Goal: Information Seeking & Learning: Learn about a topic

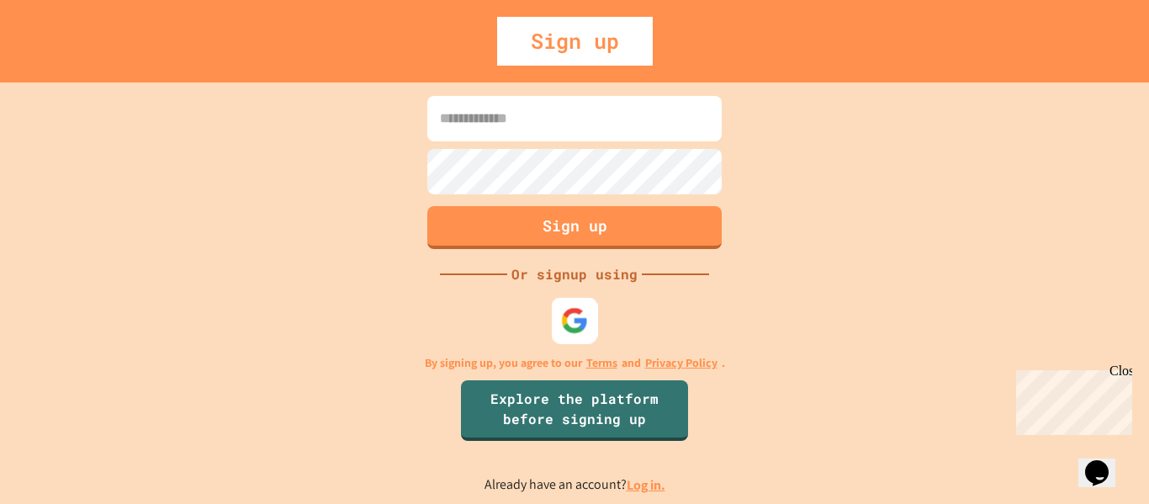
click at [559, 306] on div at bounding box center [575, 320] width 46 height 46
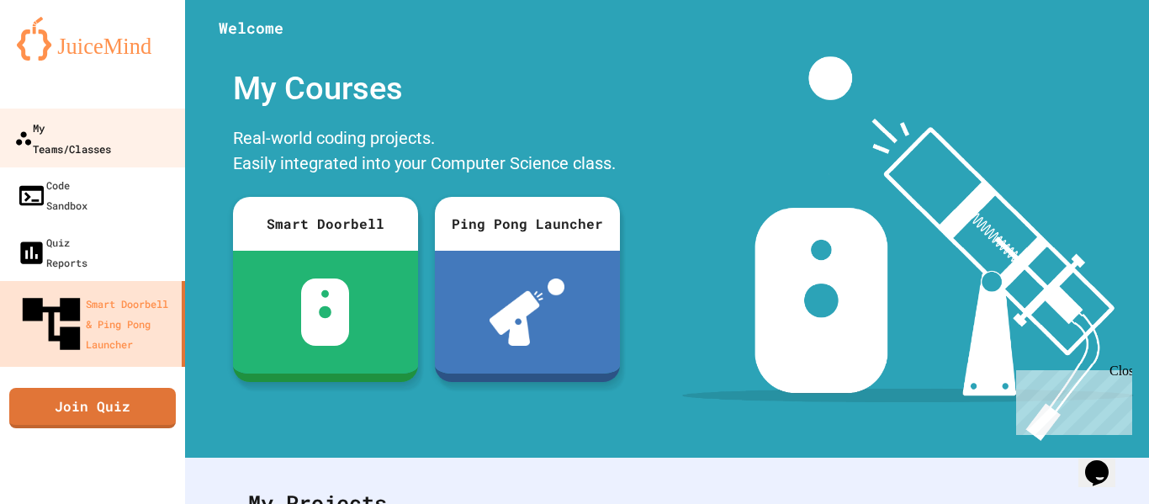
click at [135, 140] on link "My Teams/Classes" at bounding box center [92, 138] width 191 height 59
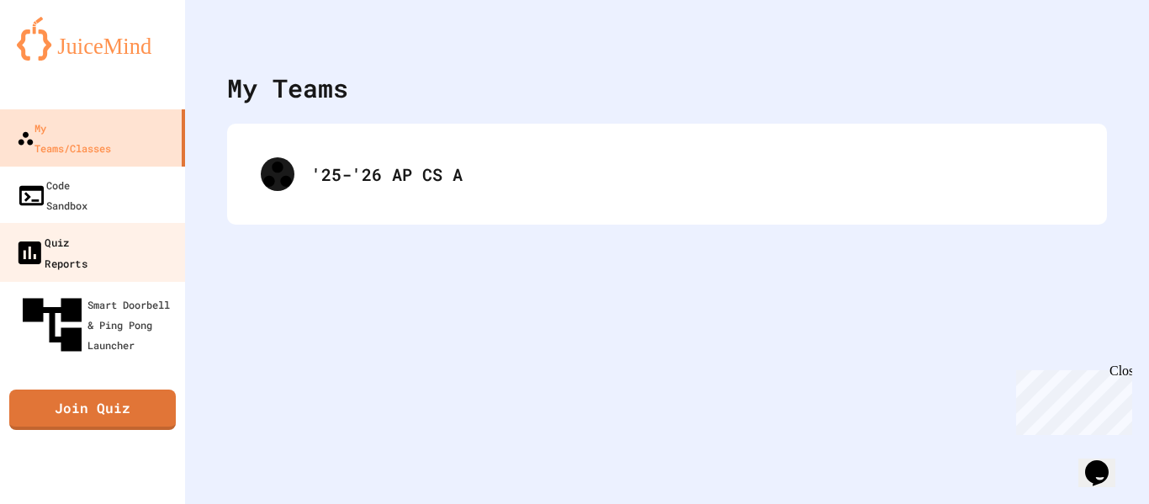
click at [143, 223] on link "Quiz Reports" at bounding box center [92, 252] width 191 height 59
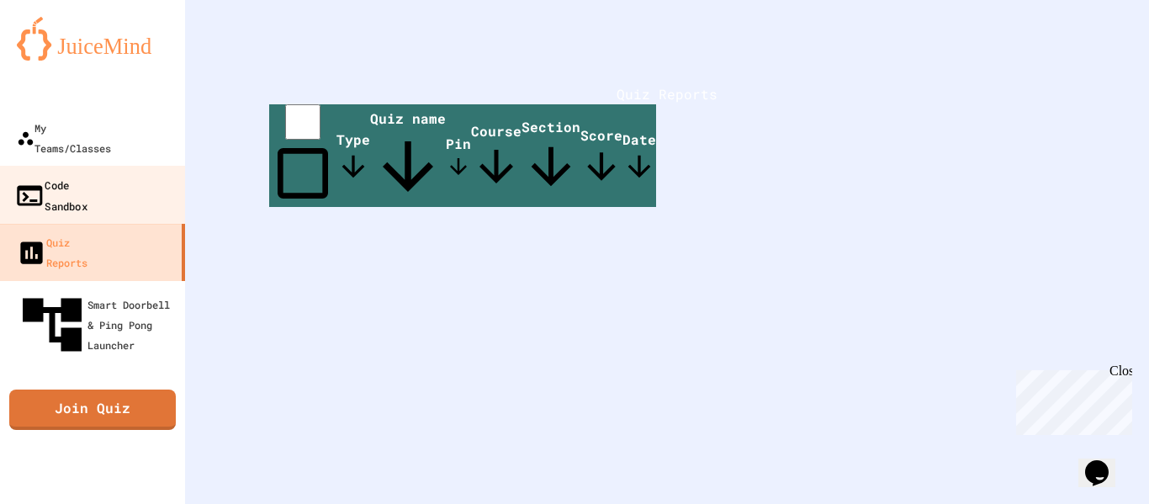
click at [87, 174] on div "Code Sandbox" at bounding box center [50, 194] width 73 height 41
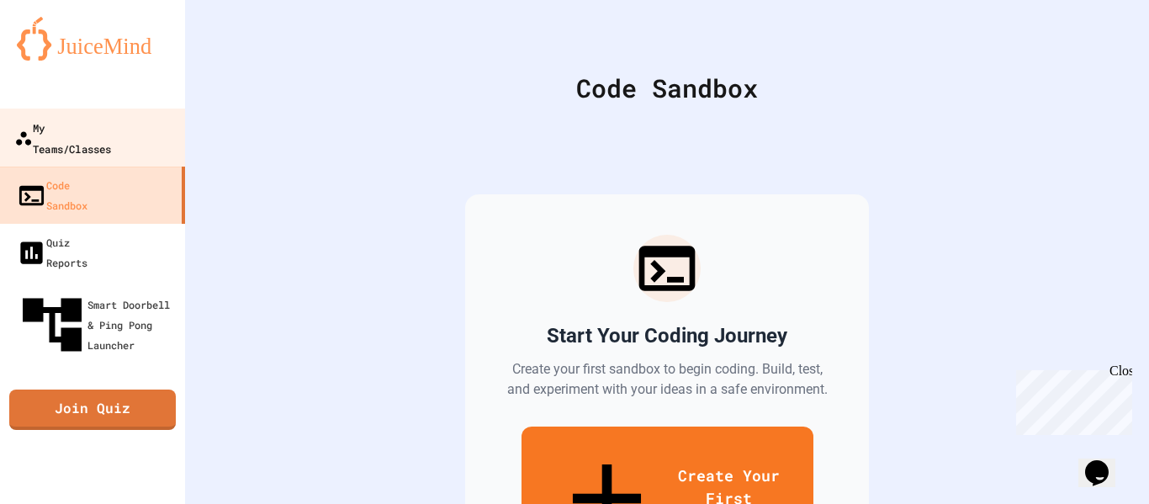
click at [53, 132] on div "My Teams/Classes" at bounding box center [62, 137] width 97 height 41
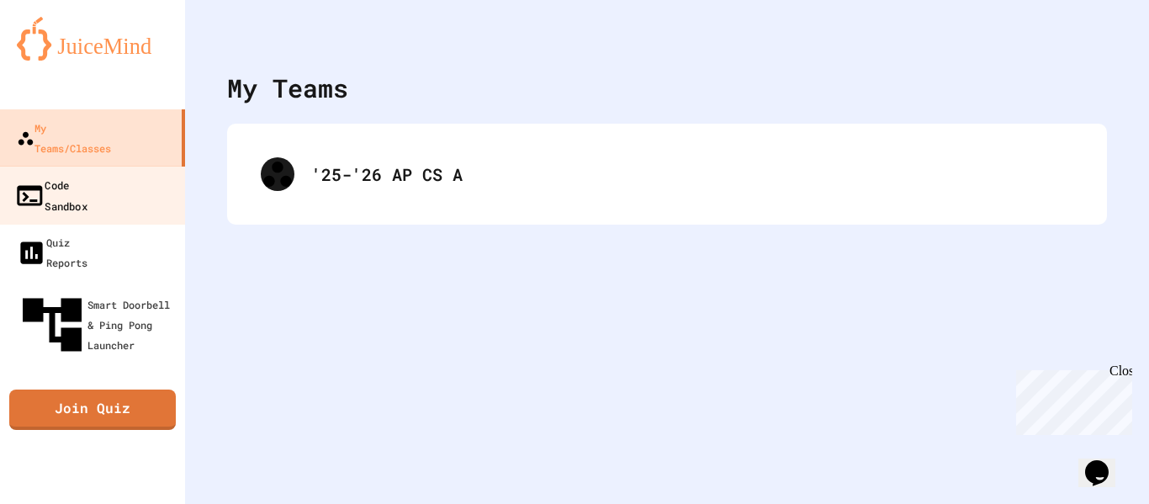
click at [62, 174] on div "Code Sandbox" at bounding box center [50, 194] width 73 height 41
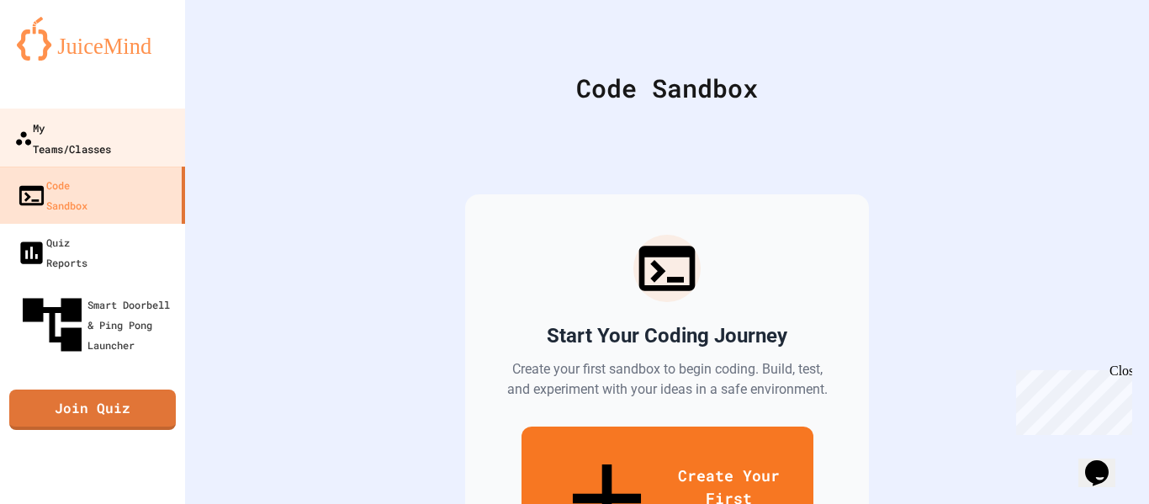
click at [96, 124] on div "My Teams/Classes" at bounding box center [62, 137] width 97 height 41
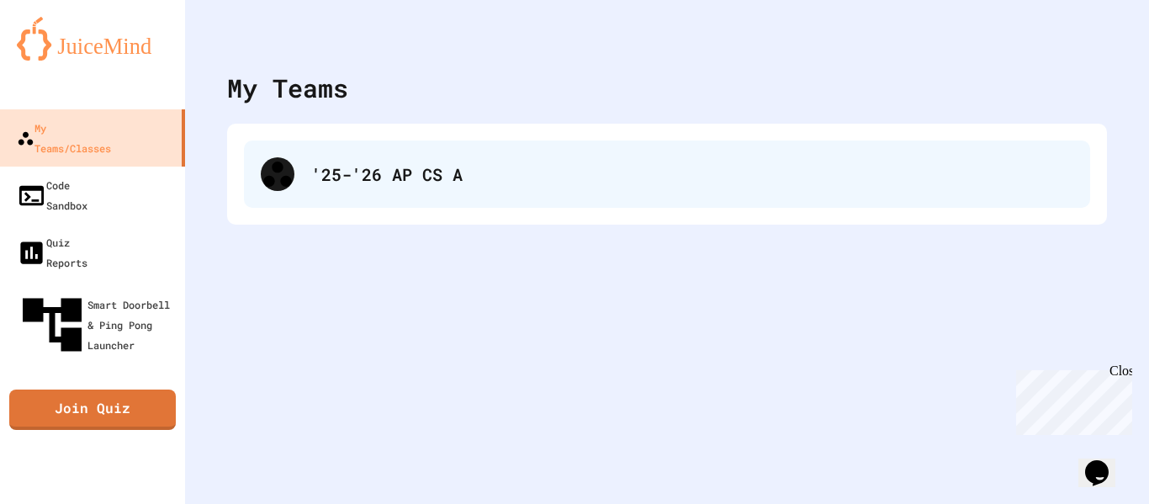
click at [371, 191] on div "'25-'26 AP CS A" at bounding box center [667, 174] width 846 height 67
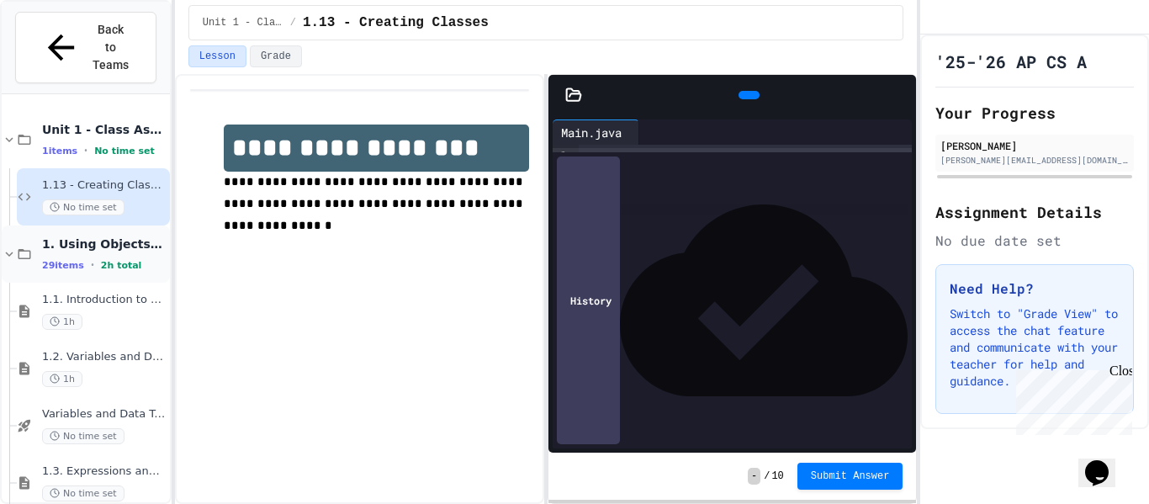
click at [95, 258] on div "29 items • 2h total" at bounding box center [104, 264] width 125 height 13
click at [119, 294] on span "2. Selection and Iteration" at bounding box center [104, 301] width 125 height 15
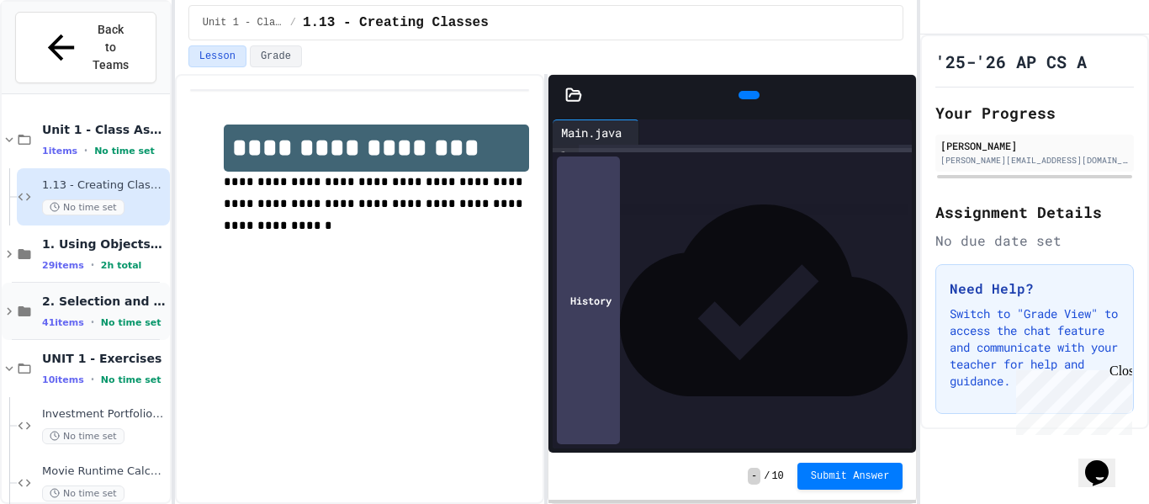
click at [118, 294] on span "2. Selection and Iteration" at bounding box center [104, 301] width 125 height 15
click at [100, 350] on span "2.1. Algorithms with Selection and Repetition" at bounding box center [104, 357] width 125 height 14
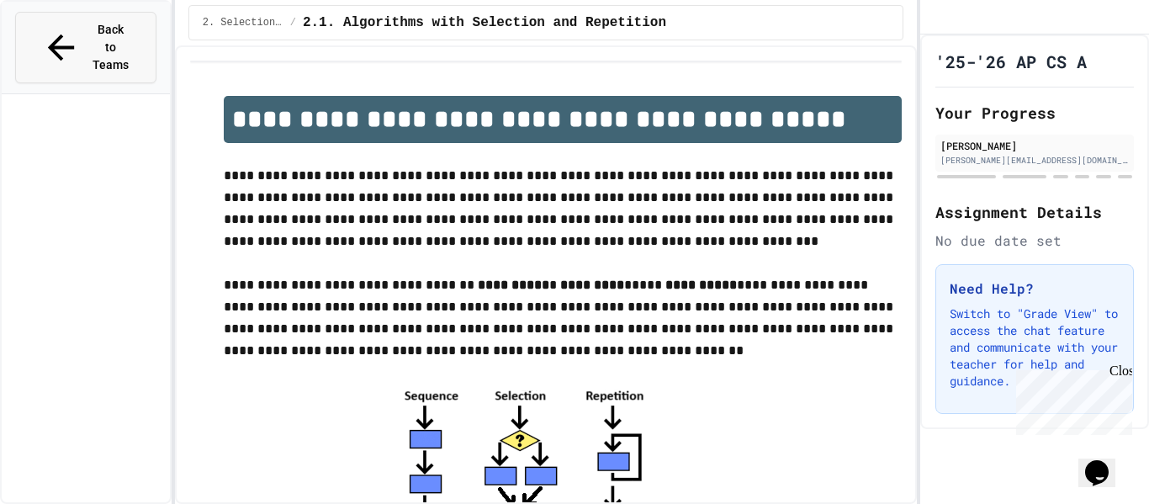
scroll to position [2431, 0]
